Goal: Information Seeking & Learning: Check status

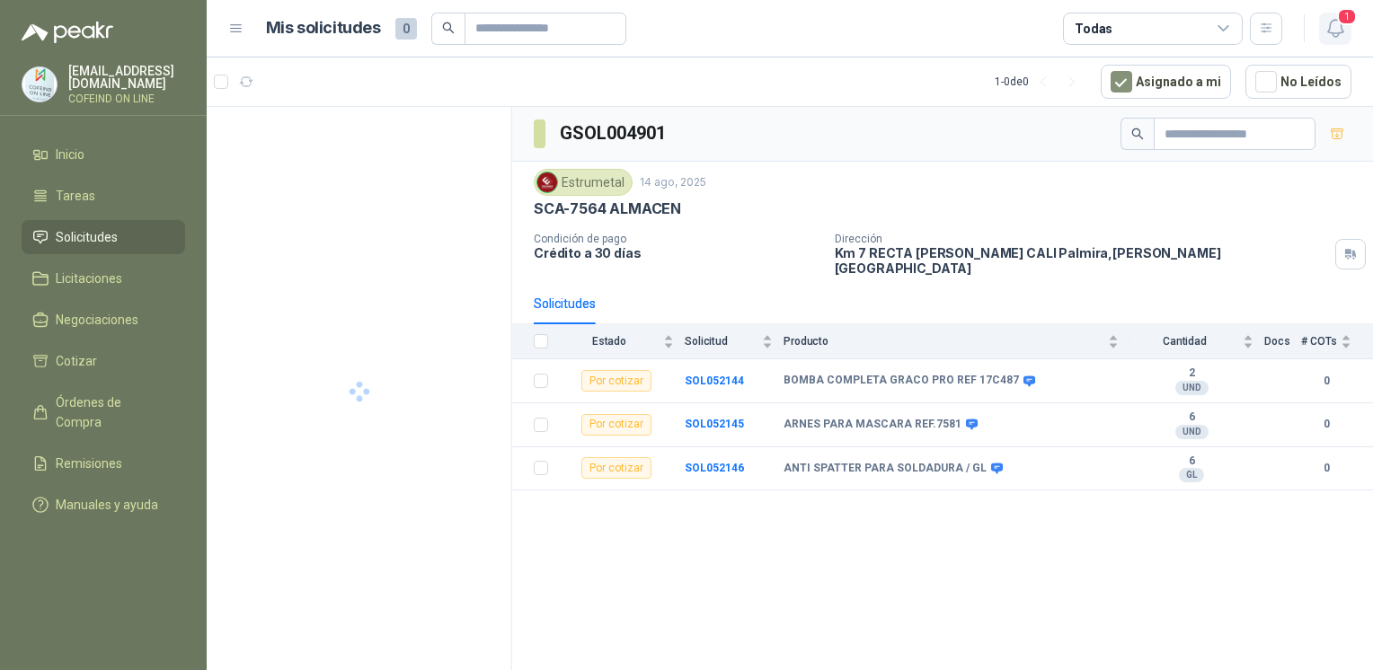
click at [1337, 32] on icon "button" at bounding box center [1334, 28] width 15 height 17
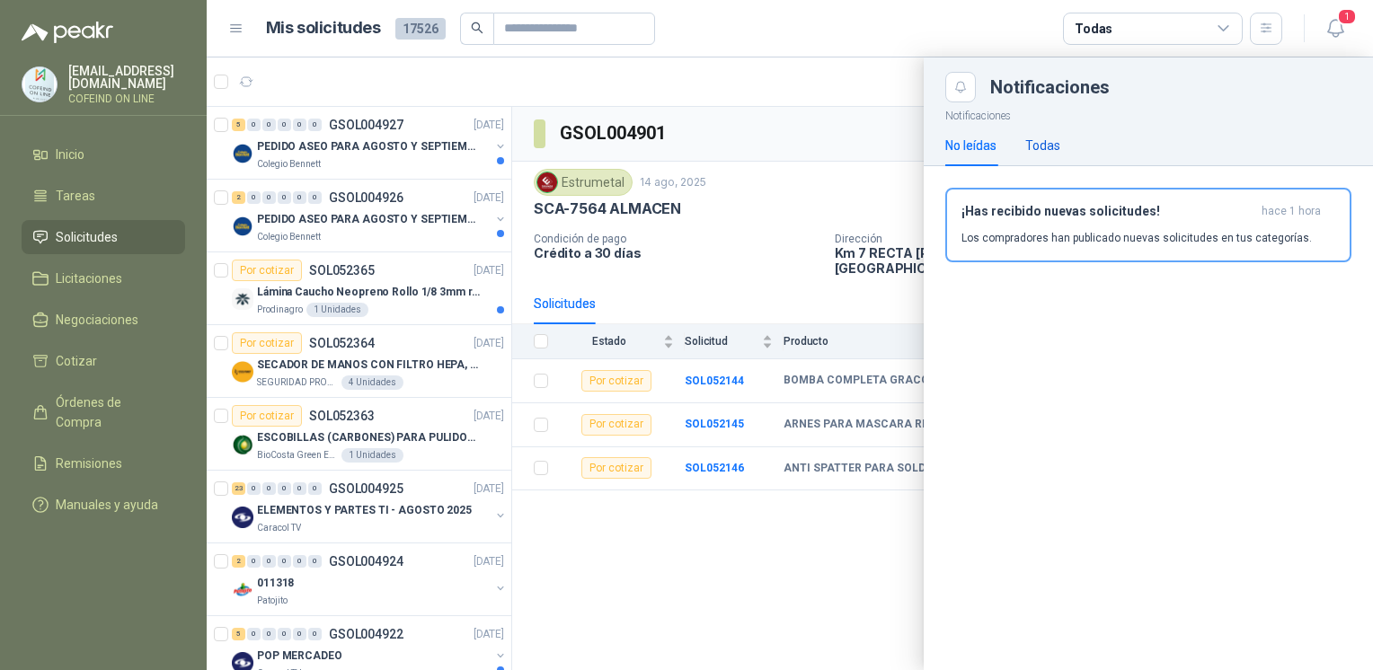
click at [1049, 149] on div "Todas" at bounding box center [1042, 146] width 35 height 20
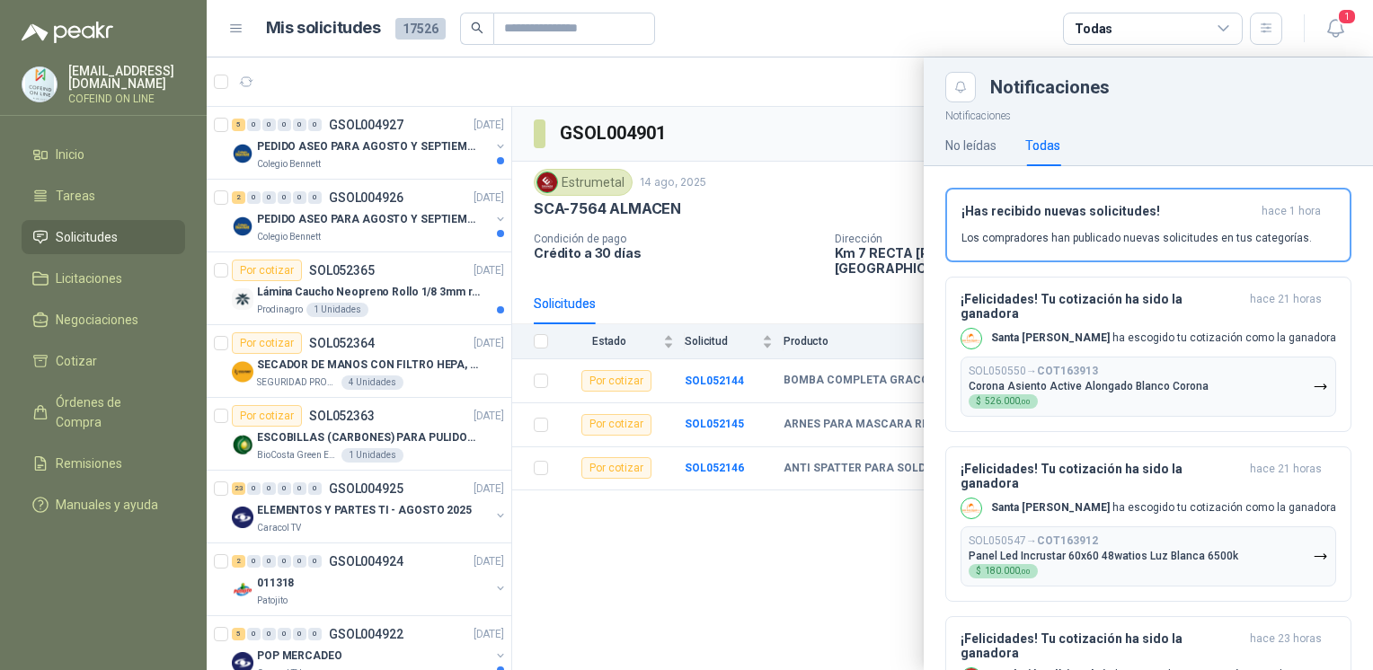
click at [780, 552] on div at bounding box center [790, 363] width 1166 height 613
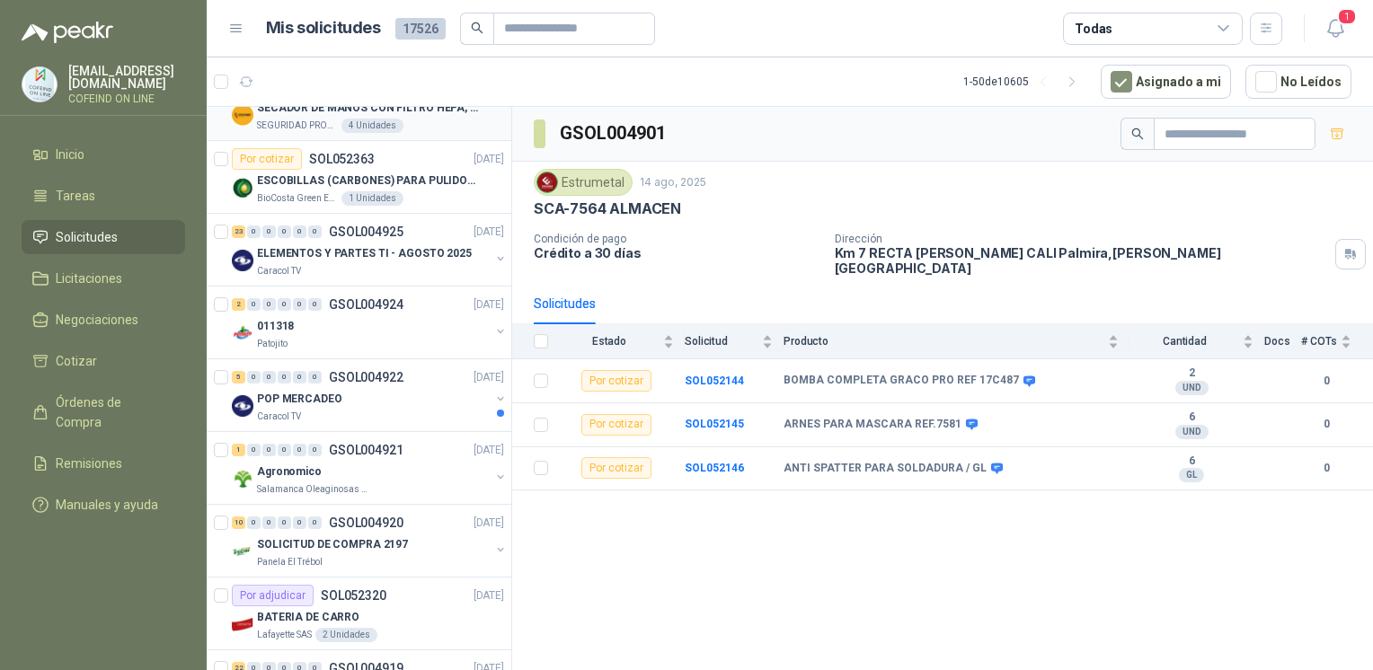
scroll to position [447, 0]
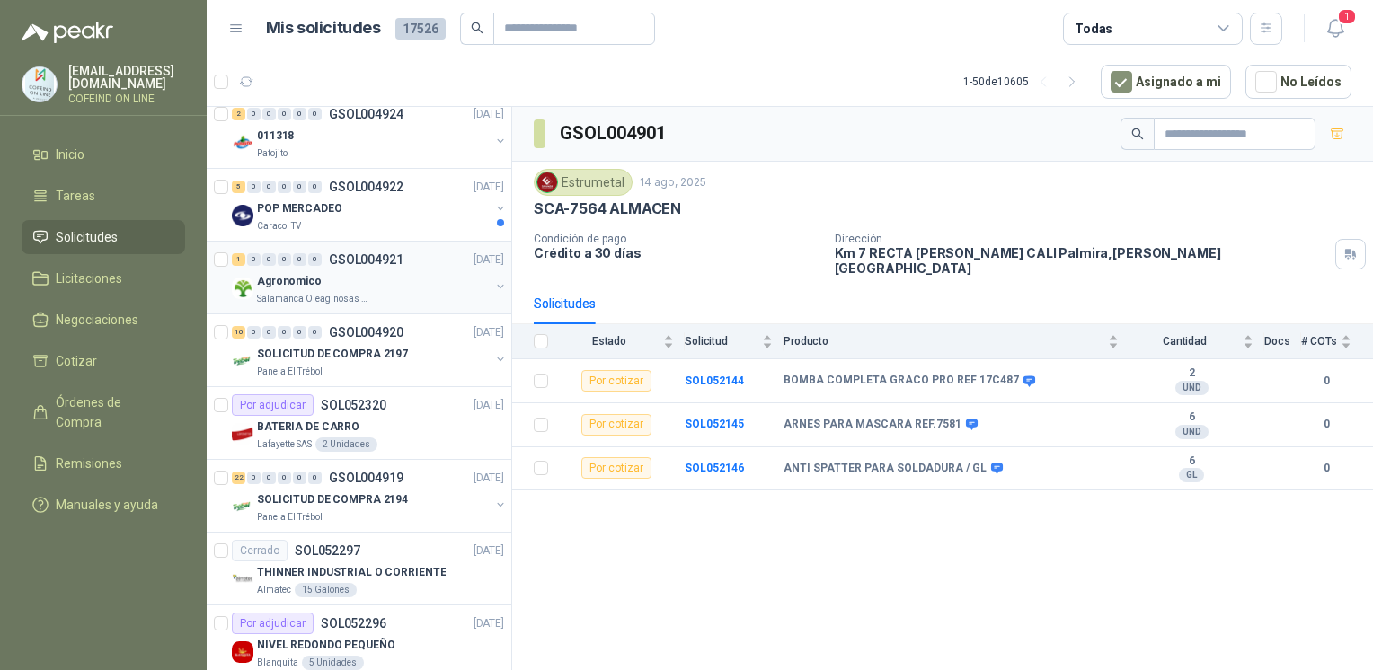
click at [313, 286] on p "Agronomico" at bounding box center [289, 281] width 65 height 17
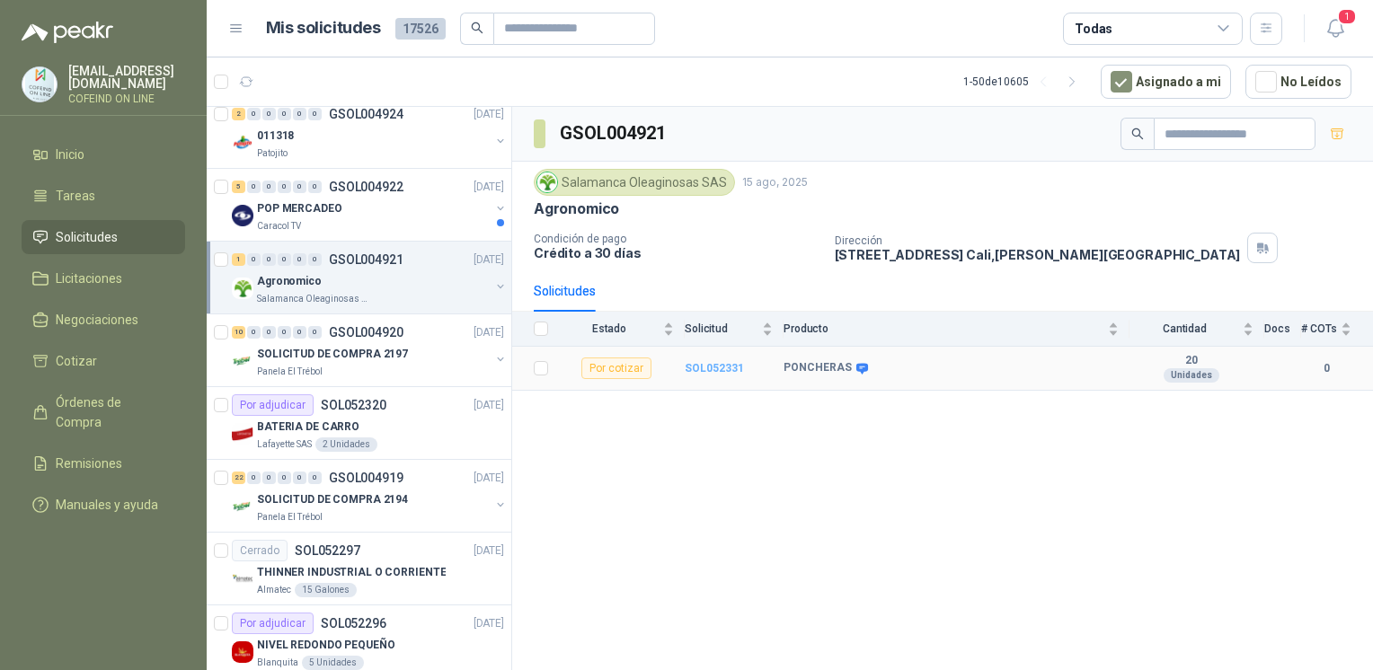
click at [704, 367] on b "SOL052331" at bounding box center [713, 368] width 59 height 13
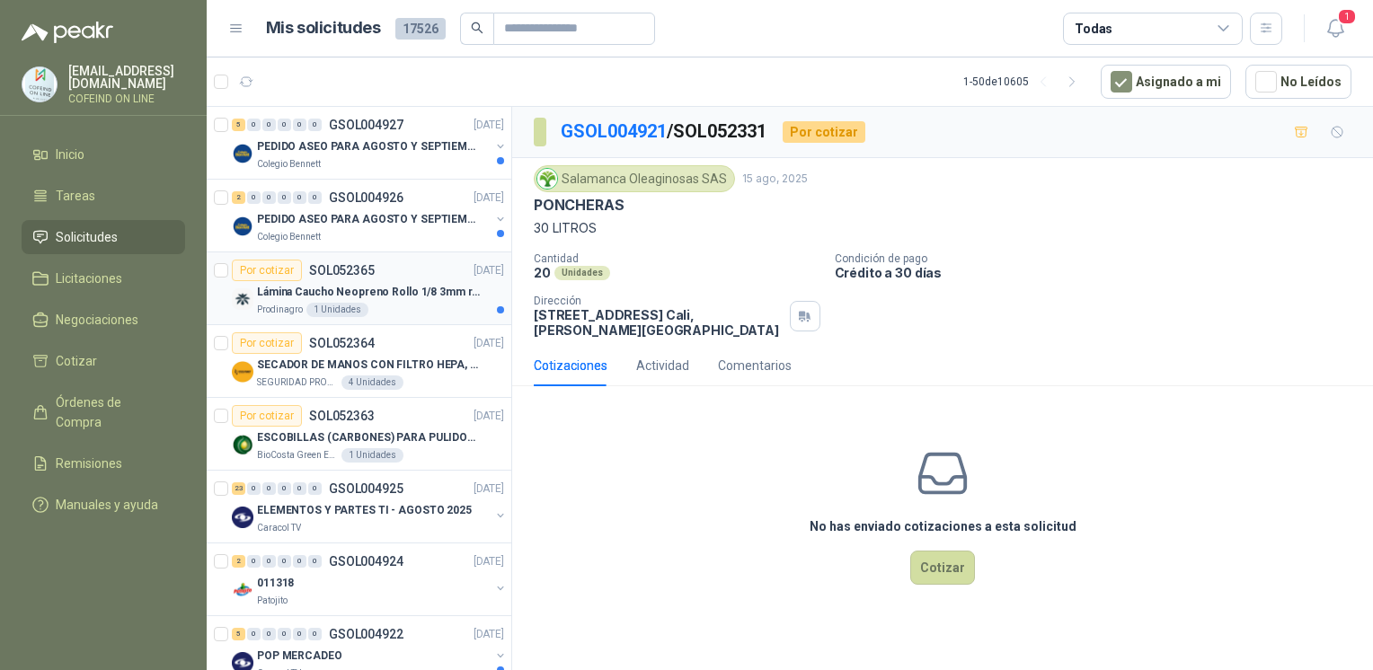
click at [421, 273] on div "Por cotizar SOL052365 [DATE]" at bounding box center [368, 271] width 272 height 22
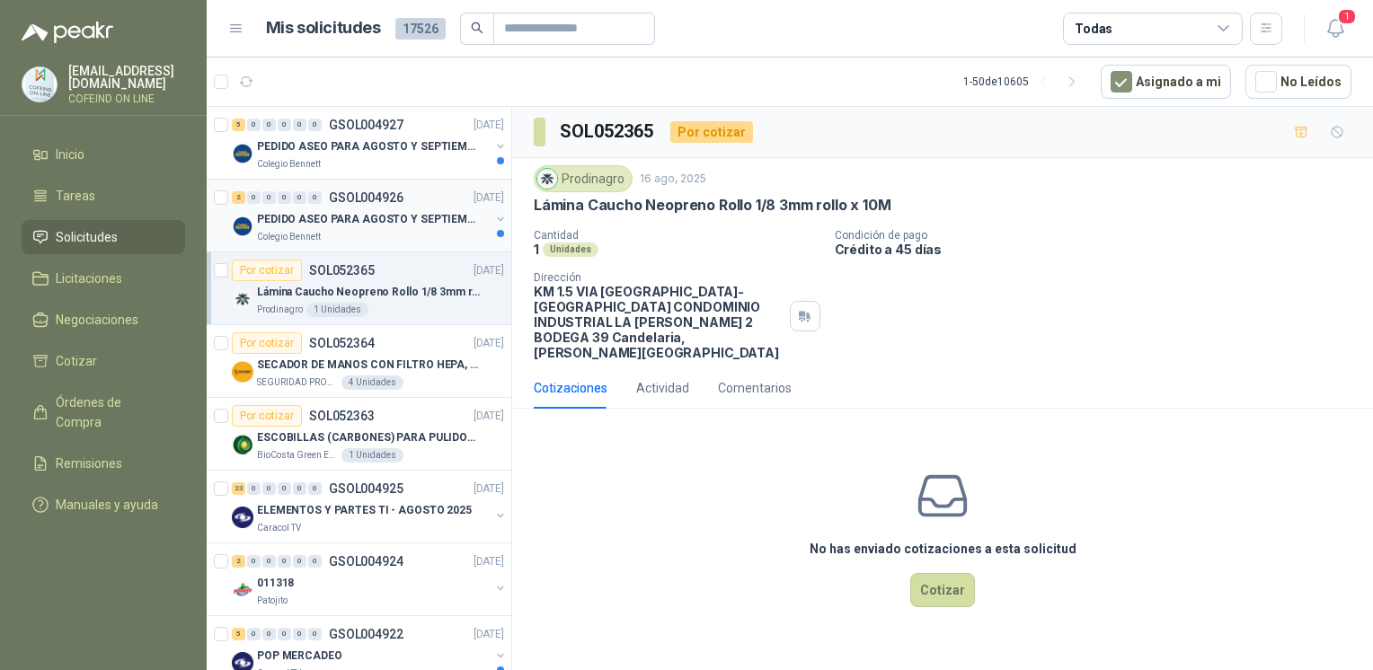
click at [416, 235] on div "Colegio Bennett" at bounding box center [373, 237] width 233 height 14
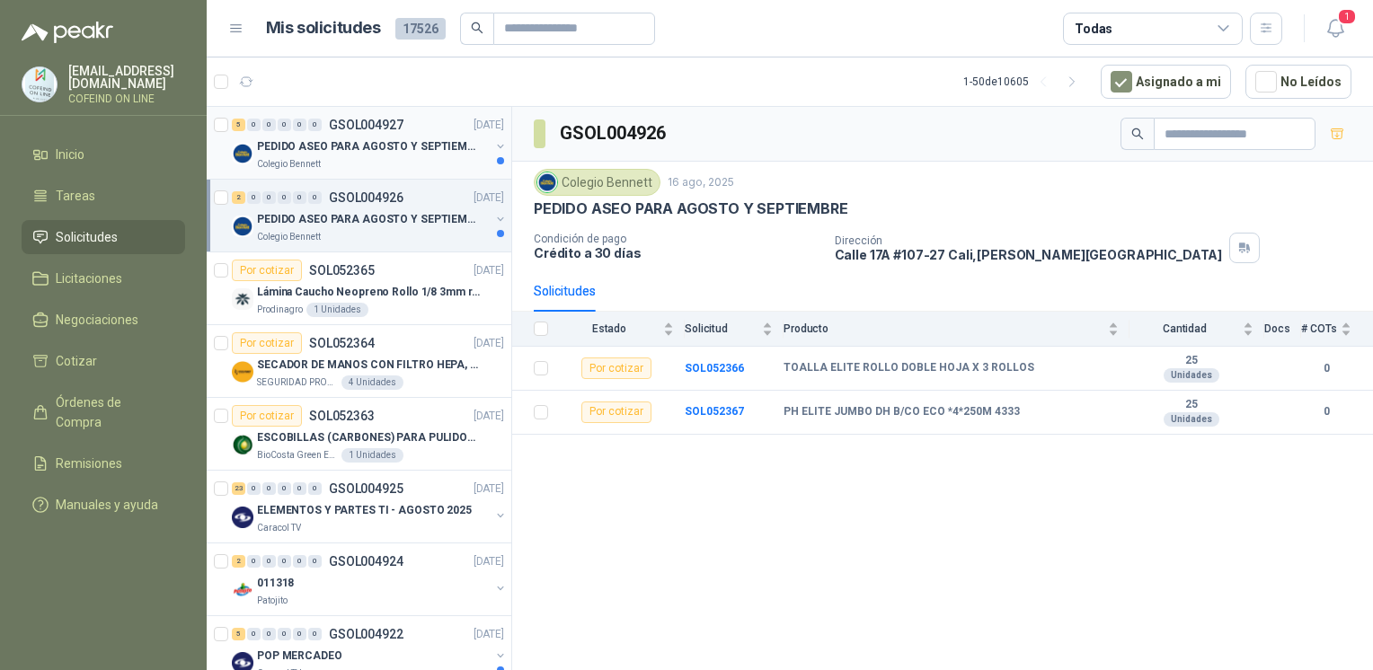
click at [370, 155] on div "PEDIDO ASEO PARA AGOSTO Y SEPTIEMBRE 2" at bounding box center [373, 147] width 233 height 22
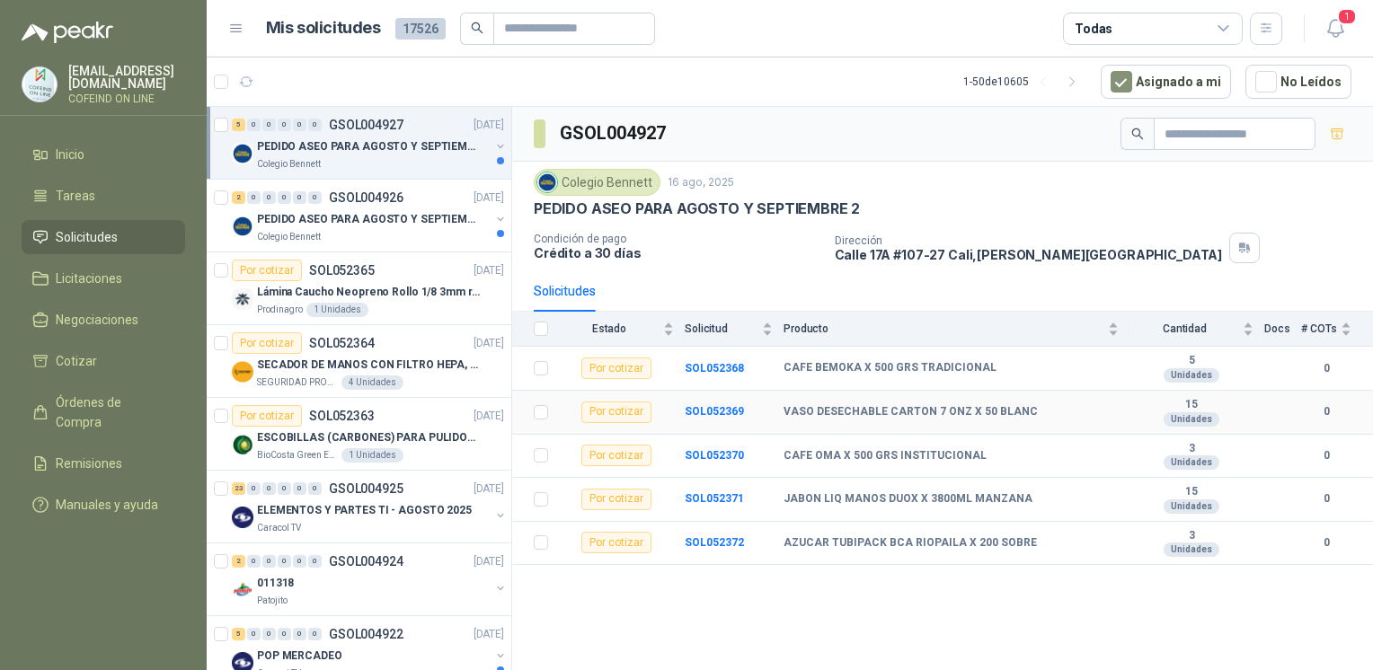
click at [719, 399] on td "SOL052369" at bounding box center [733, 413] width 99 height 44
click at [710, 495] on b "SOL052371" at bounding box center [713, 498] width 59 height 13
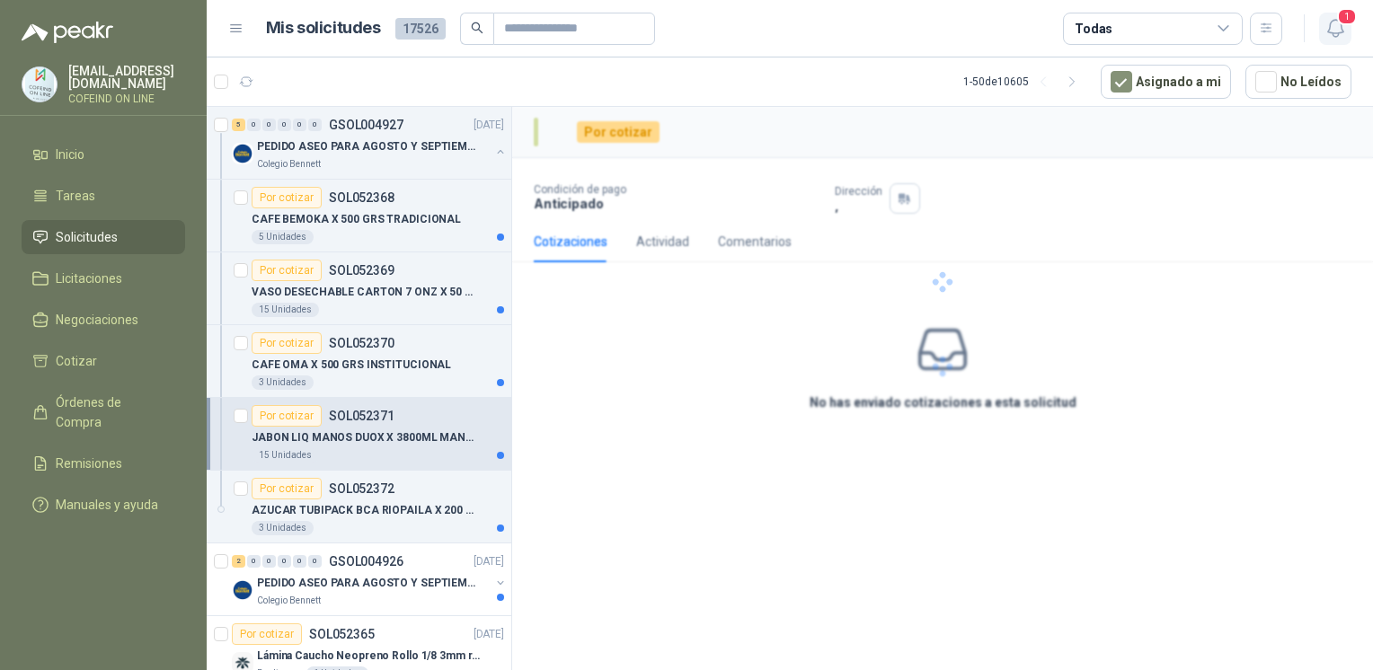
click at [1329, 27] on icon "button" at bounding box center [1334, 28] width 15 height 17
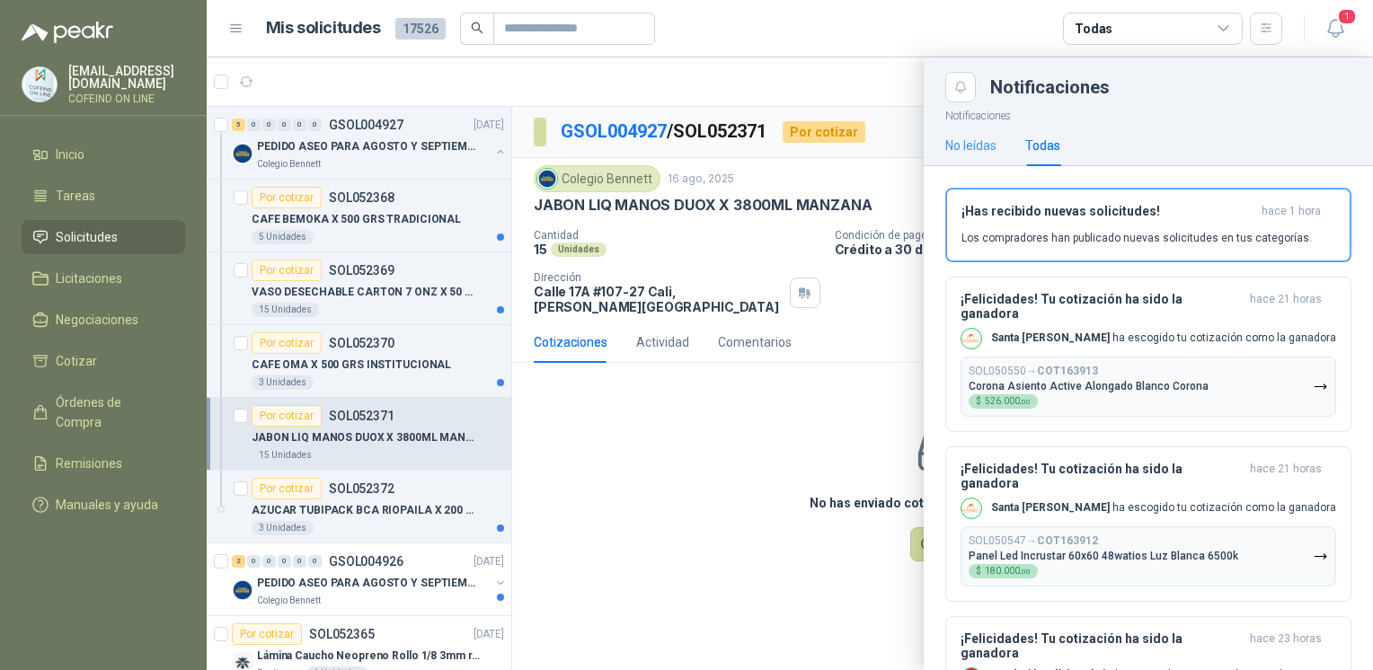
click at [966, 127] on div "No leídas" at bounding box center [970, 145] width 51 height 41
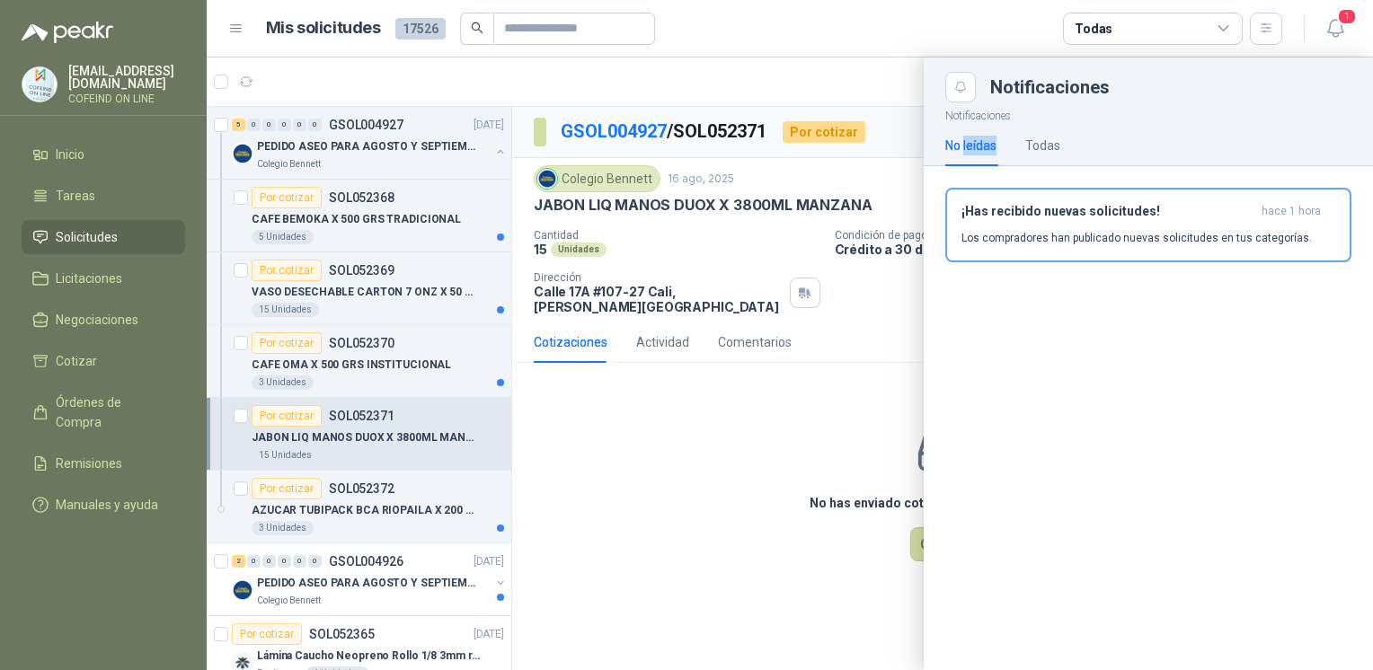
click at [966, 127] on div "Notificaciones No leídas Todas ¡Has recibido nuevas solicitudes! hace 1 hora Lo…" at bounding box center [1147, 200] width 449 height 196
drag, startPoint x: 966, startPoint y: 127, endPoint x: 959, endPoint y: 146, distance: 19.9
click at [959, 146] on div "No leídas" at bounding box center [970, 146] width 51 height 20
click at [709, 435] on div at bounding box center [790, 363] width 1166 height 613
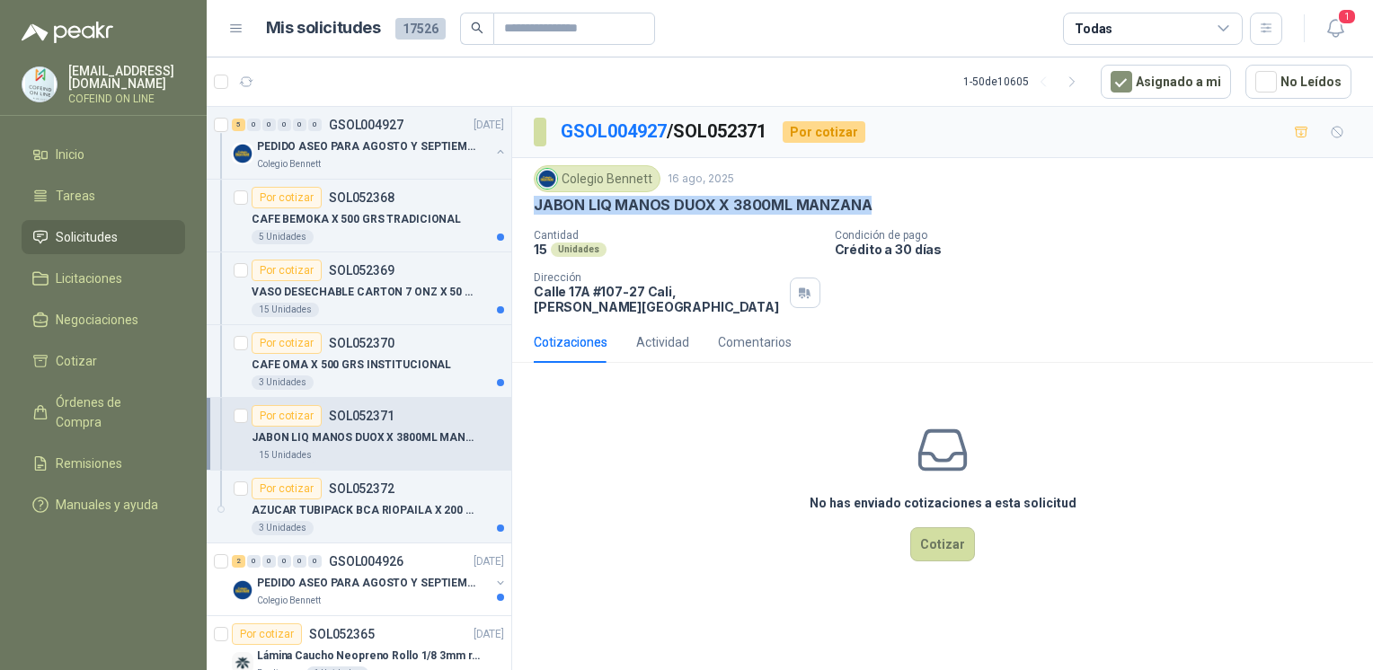
drag, startPoint x: 867, startPoint y: 208, endPoint x: 527, endPoint y: 214, distance: 339.6
click at [527, 214] on div "Colegio [PERSON_NAME] [DATE] JABON LIQ MANOS DUOX X 3800ML MANZANA Cantidad 15…" at bounding box center [942, 239] width 861 height 163
copy p "JABON LIQ MANOS DUOX X 3800ML MANZANA"
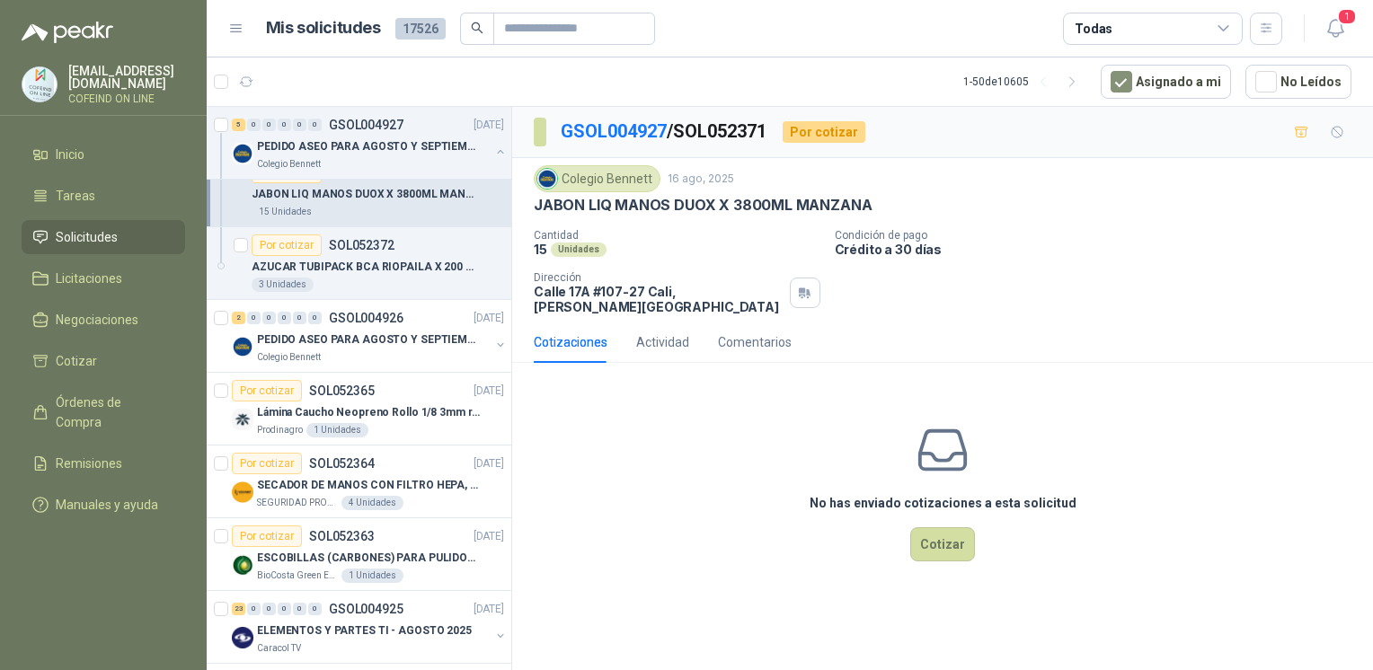
scroll to position [252, 0]
